Goal: Information Seeking & Learning: Learn about a topic

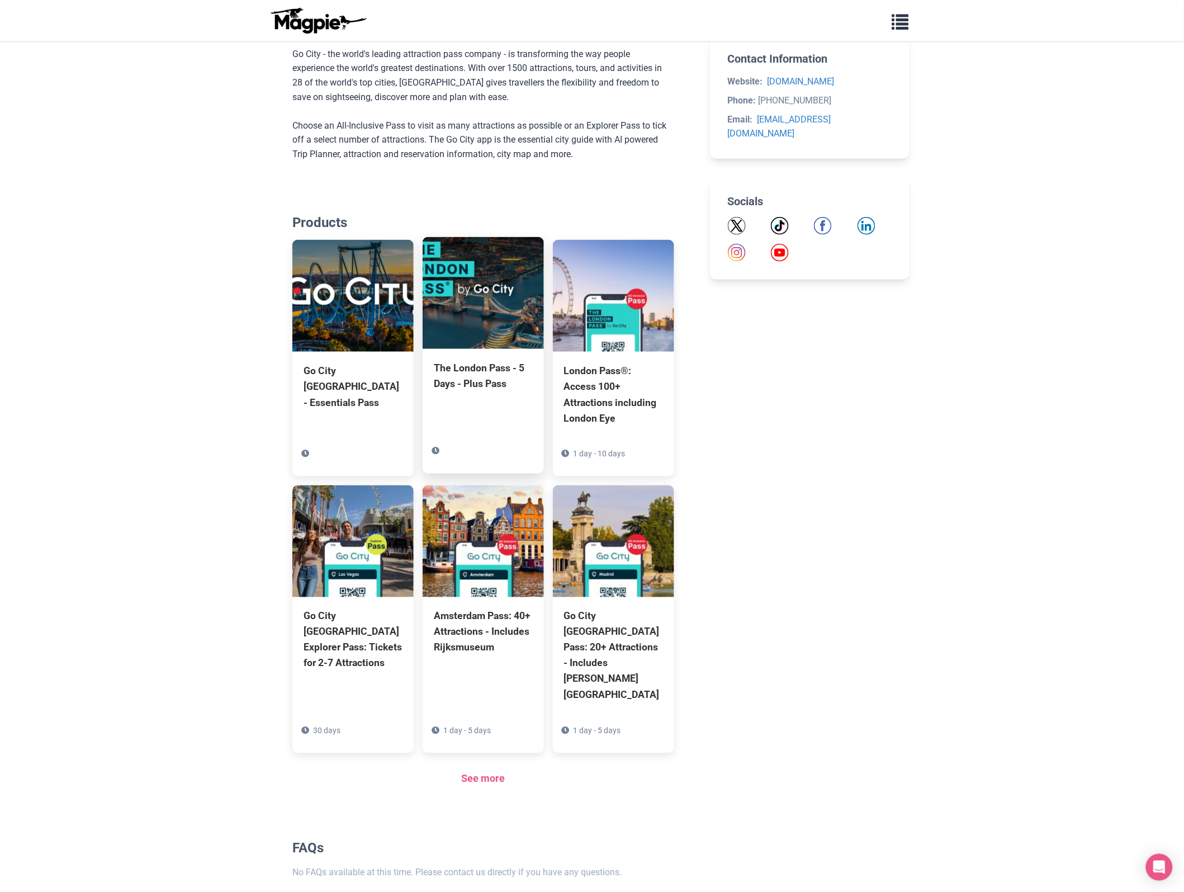
scroll to position [439, 0]
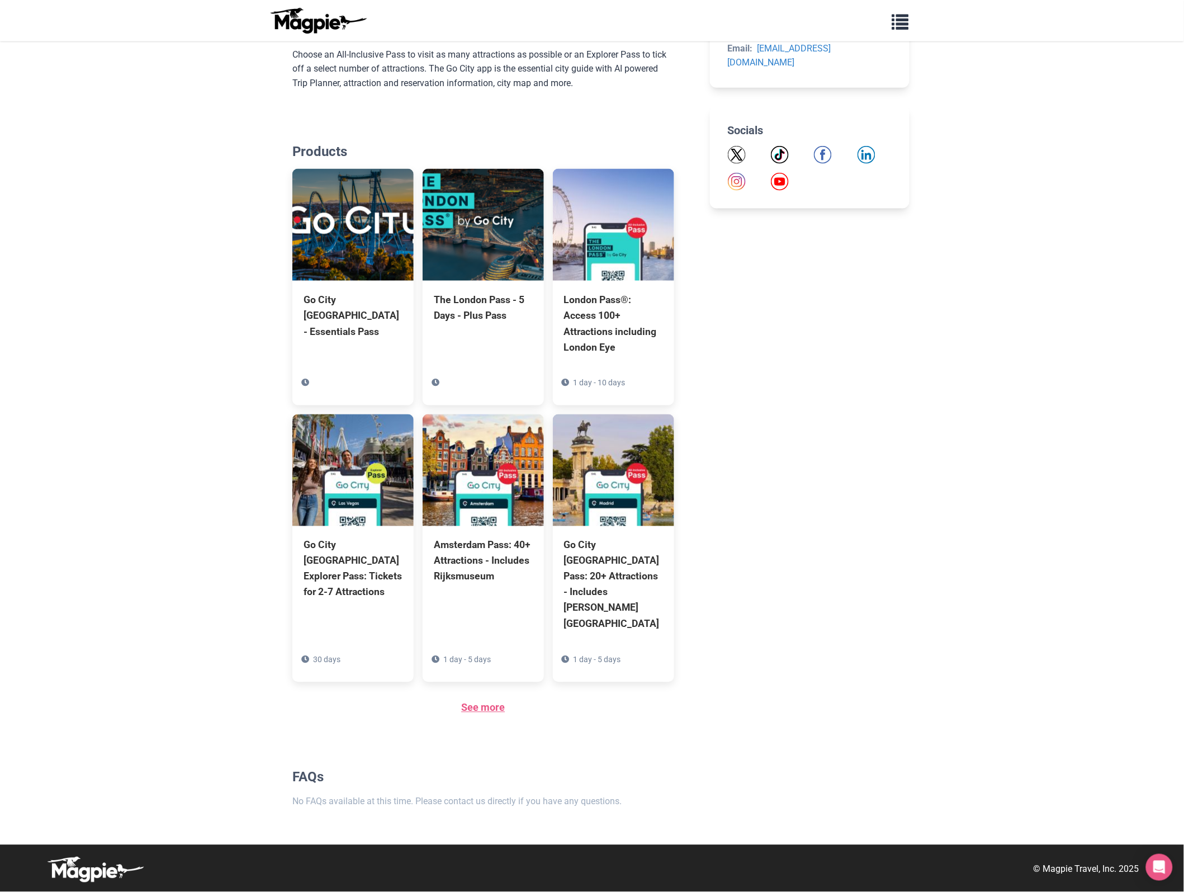
click at [468, 707] on link "See more" at bounding box center [483, 708] width 44 height 12
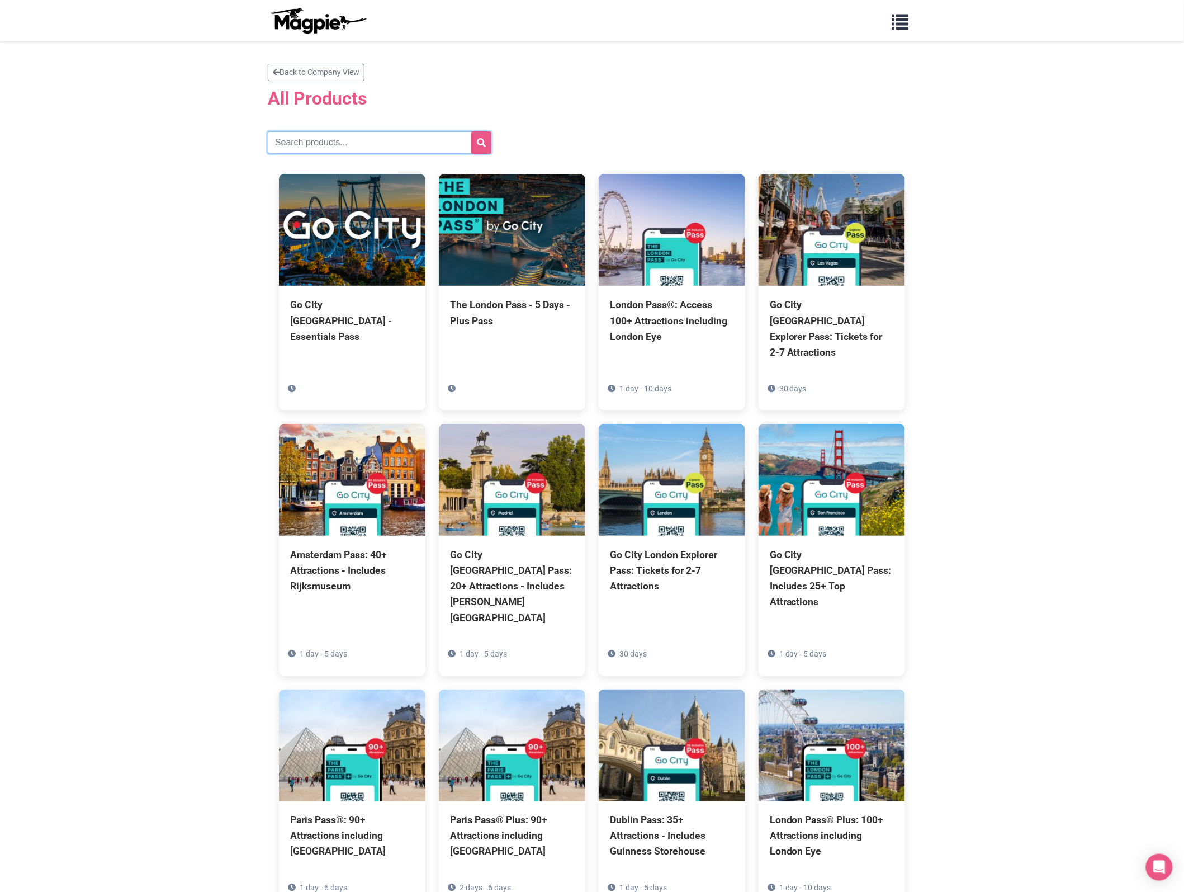
click at [314, 148] on input "text" at bounding box center [380, 142] width 224 height 22
type input "[GEOGRAPHIC_DATA]"
click at [471, 131] on button "submit" at bounding box center [481, 142] width 20 height 22
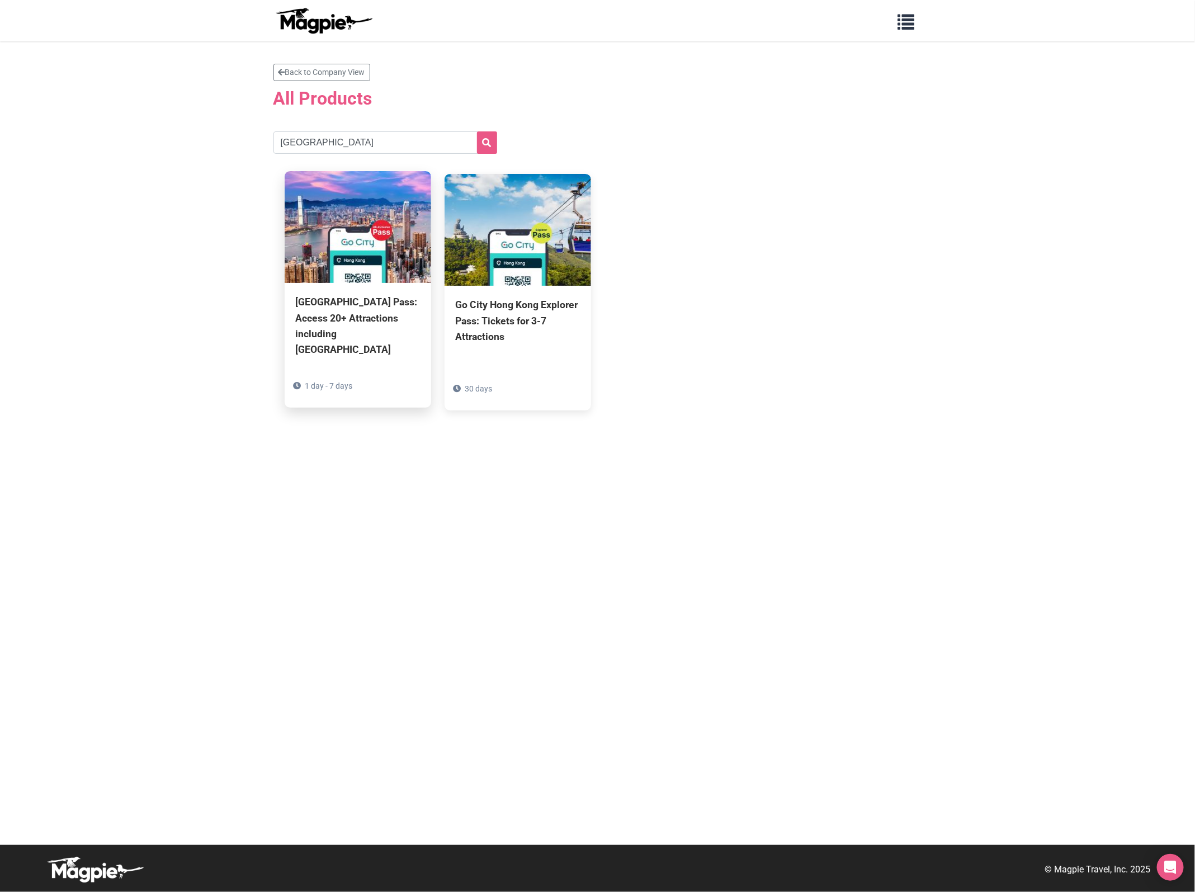
click at [349, 321] on div "Hong Kong Pass: Access 20+ Attractions including Ocean Park" at bounding box center [358, 325] width 124 height 63
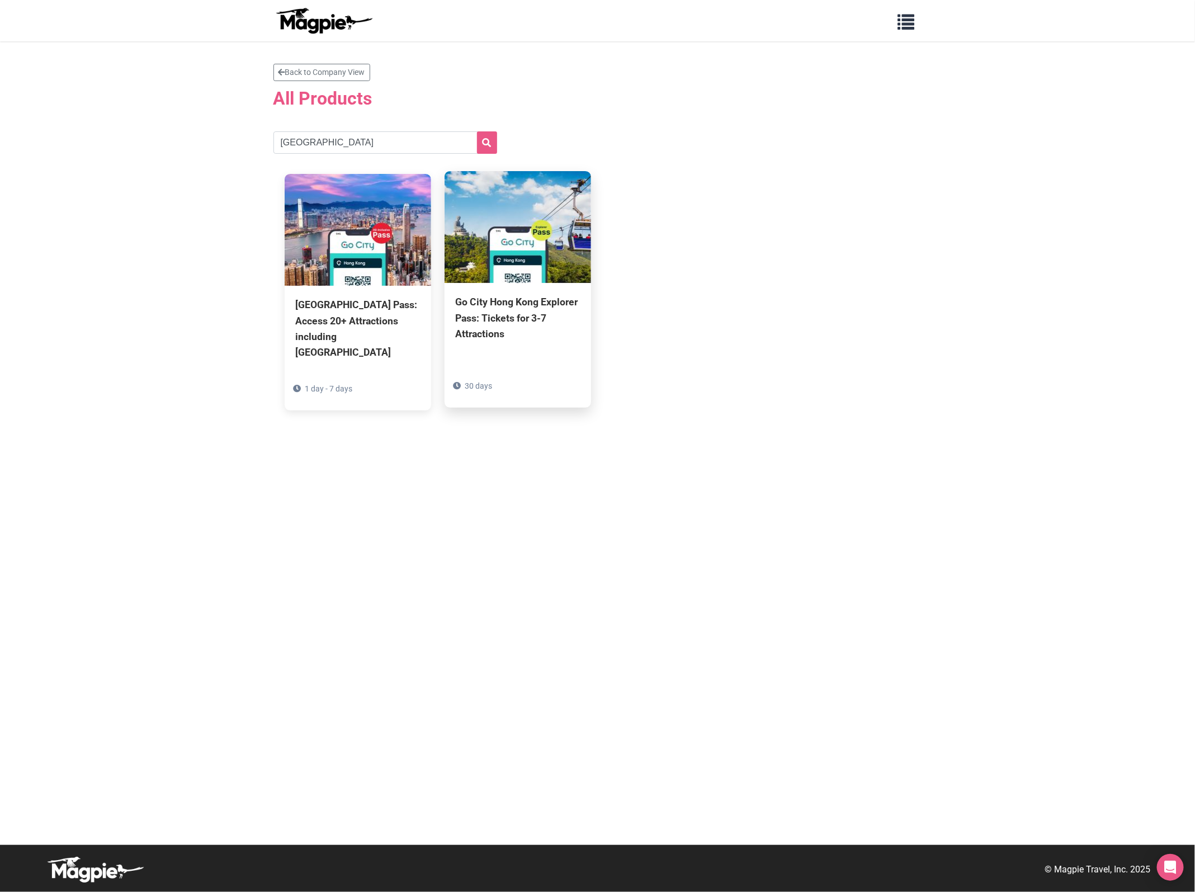
click at [480, 321] on div "Go City Hong Kong Explorer Pass: Tickets for 3-7 Attractions" at bounding box center [518, 317] width 124 height 47
